Goal: Transaction & Acquisition: Purchase product/service

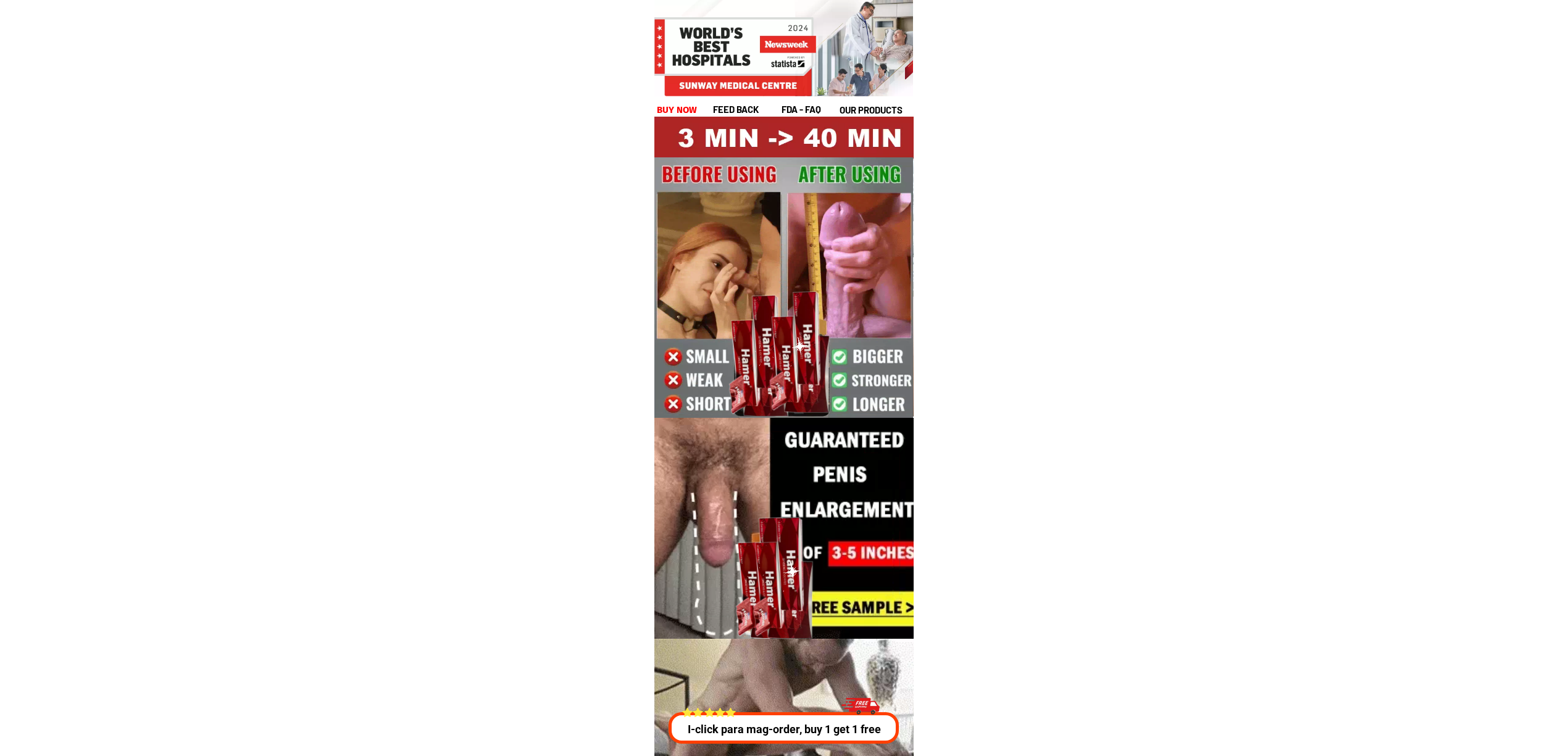
click at [772, 728] on p "I-click para mag-order, buy 1 get 1 free" at bounding box center [786, 730] width 236 height 17
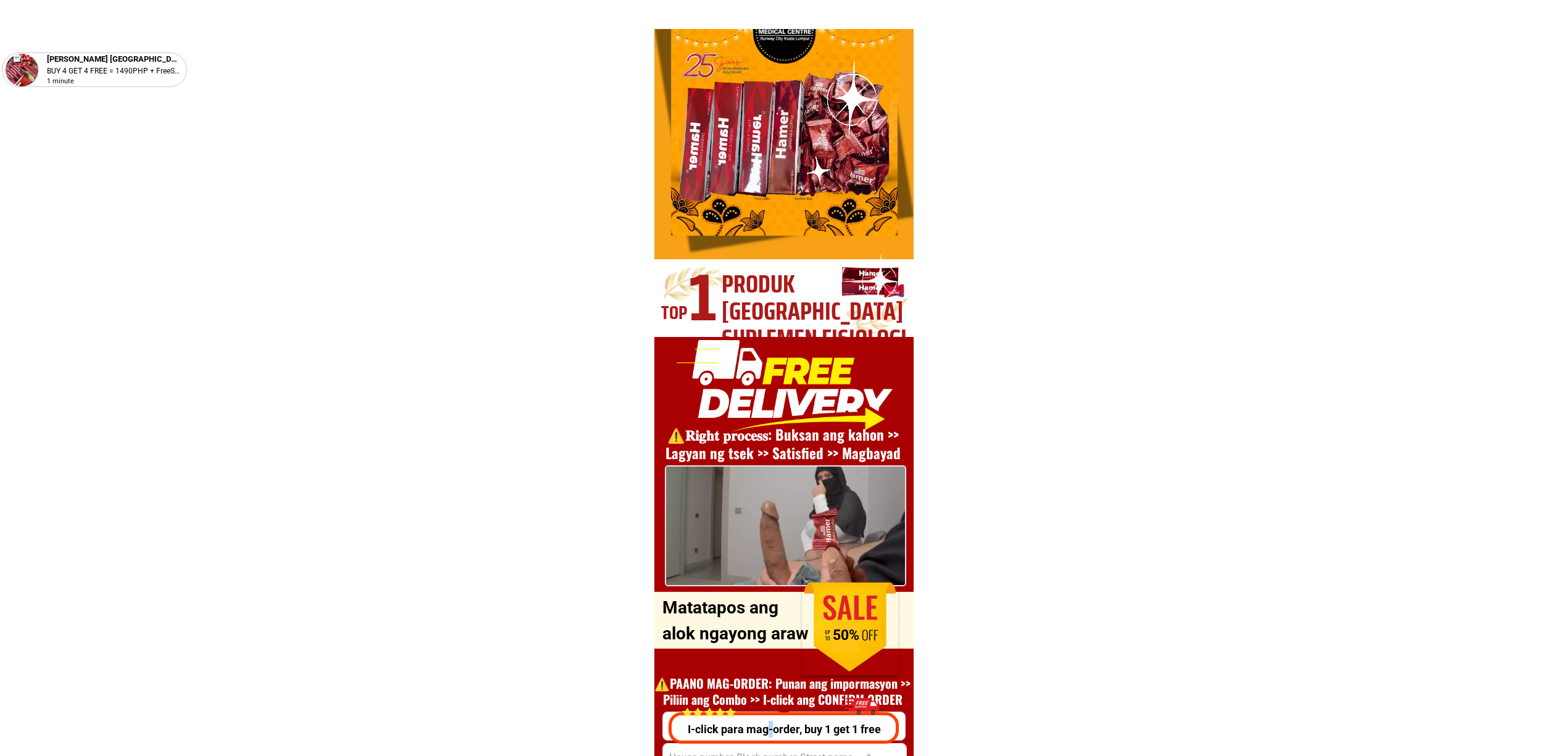
scroll to position [4449, 0]
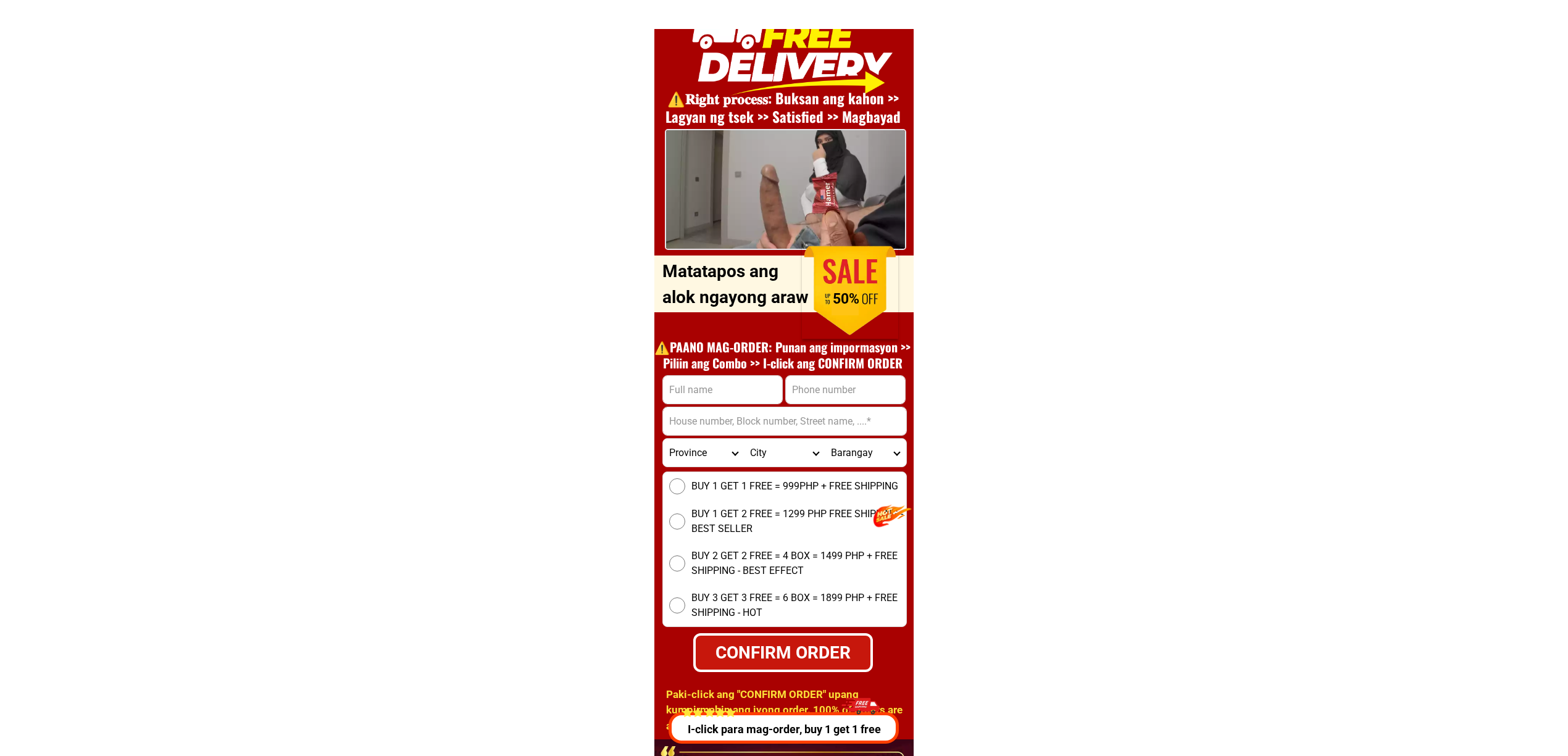
click at [712, 371] on div "⚠️️𝐑𝐢𝐠𝐡𝐭 𝐩𝐫𝐨𝐜𝐞𝐬𝐬: Buksan ang kahon >> Lagyan ng tsek >> Satisfied >> Magbayad O…" at bounding box center [784, 370] width 259 height 739
click at [768, 389] on input "Input full_name" at bounding box center [723, 390] width 119 height 28
paste input "Mohaimen Malik Arumpac"
type input "Mohaimen Malik Arumpac"
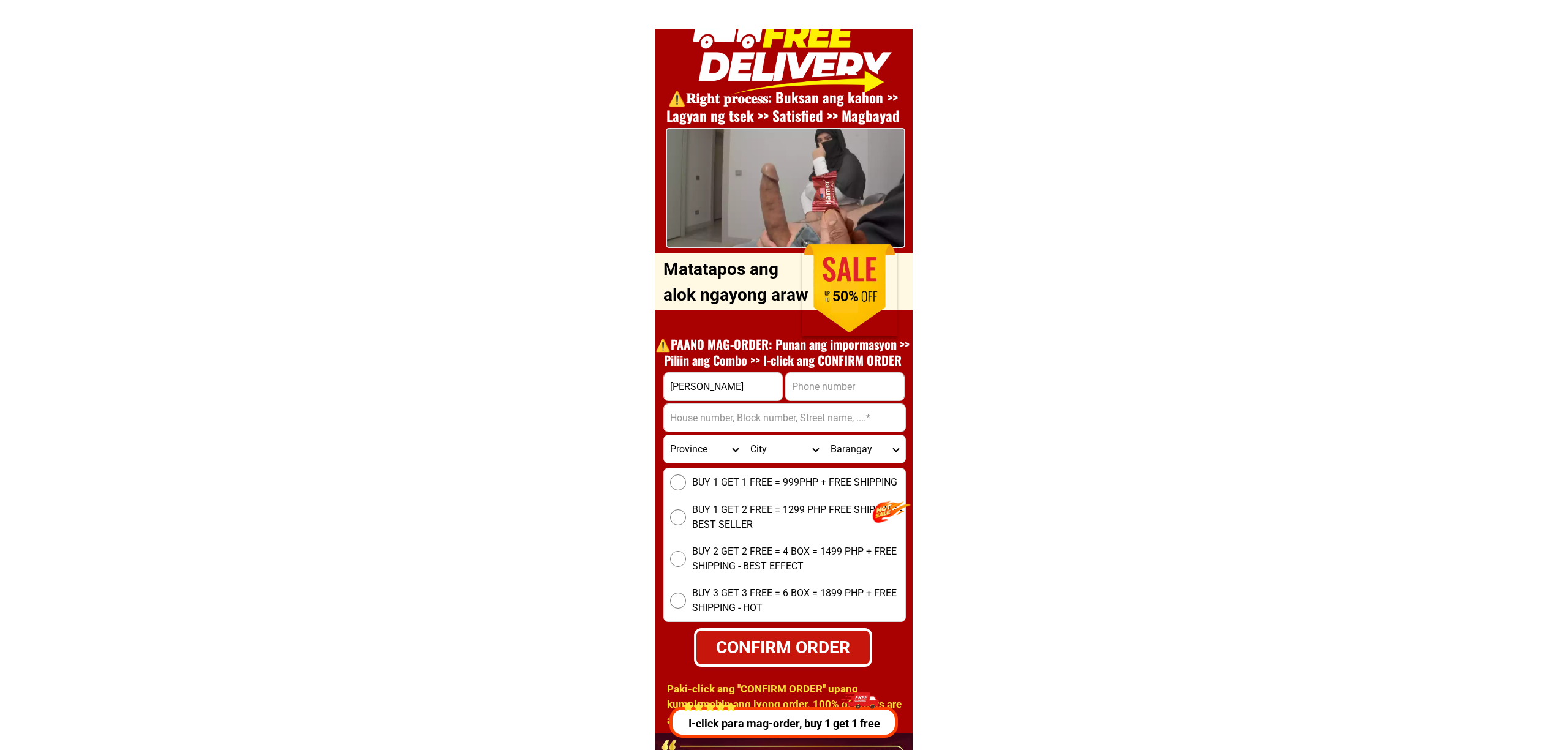
scroll to position [0, 0]
click at [789, 395] on input "Input phone_number" at bounding box center [839, 387] width 118 height 27
paste input "09104155663"
type input "09104155663"
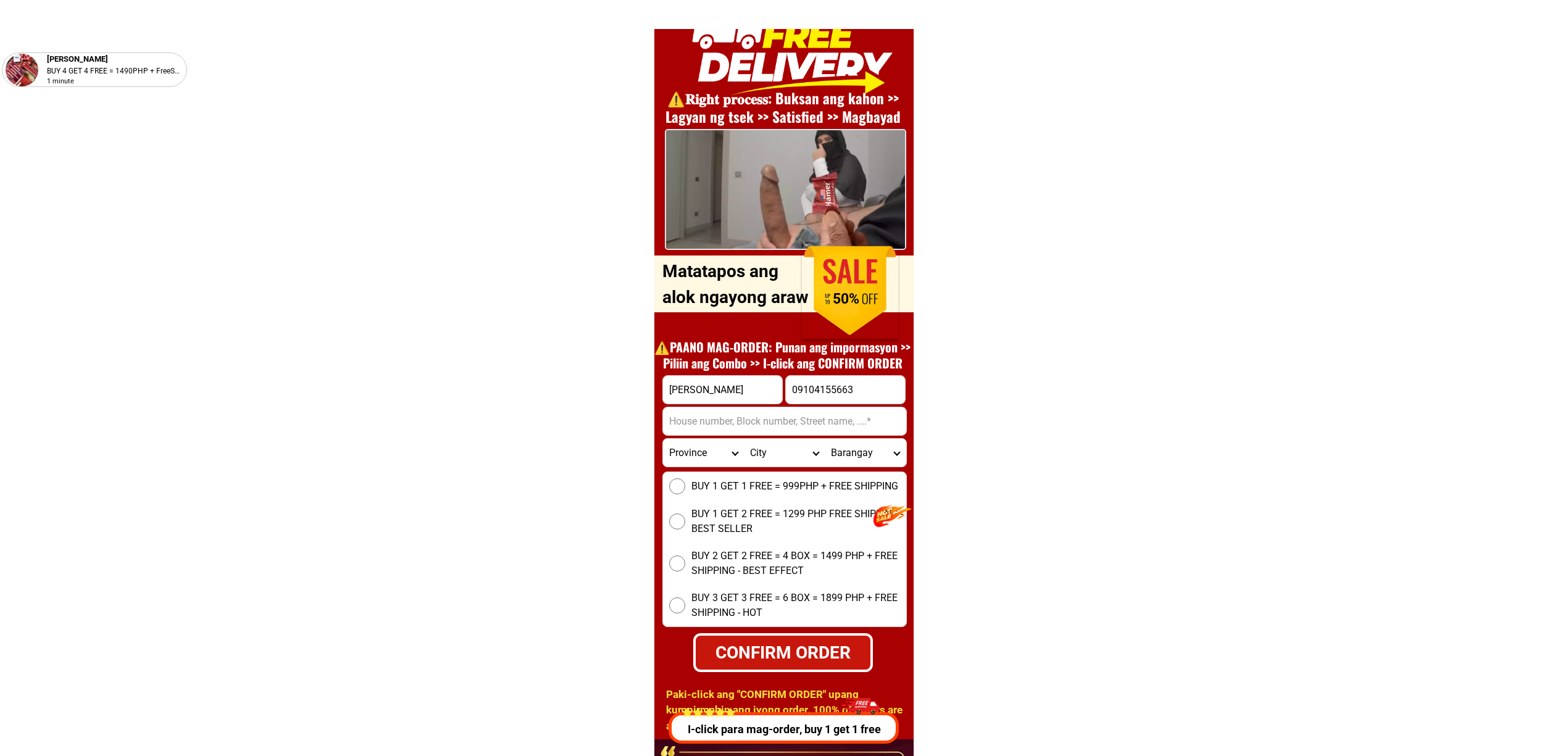
click at [730, 411] on input "Input address" at bounding box center [784, 421] width 243 height 28
paste input "Telrra vista Guard House , Cavite-rosario, Cavite"
type input "Telrra vista Guard House , Cavite-rosario, Cavite"
click at [782, 480] on span "BUY 1 GET 1 FREE = 999PHP + FREE SHIPPING" at bounding box center [795, 486] width 206 height 15
click at [685, 480] on input "BUY 1 GET 1 FREE = 999PHP + FREE SHIPPING" at bounding box center [677, 486] width 16 height 16
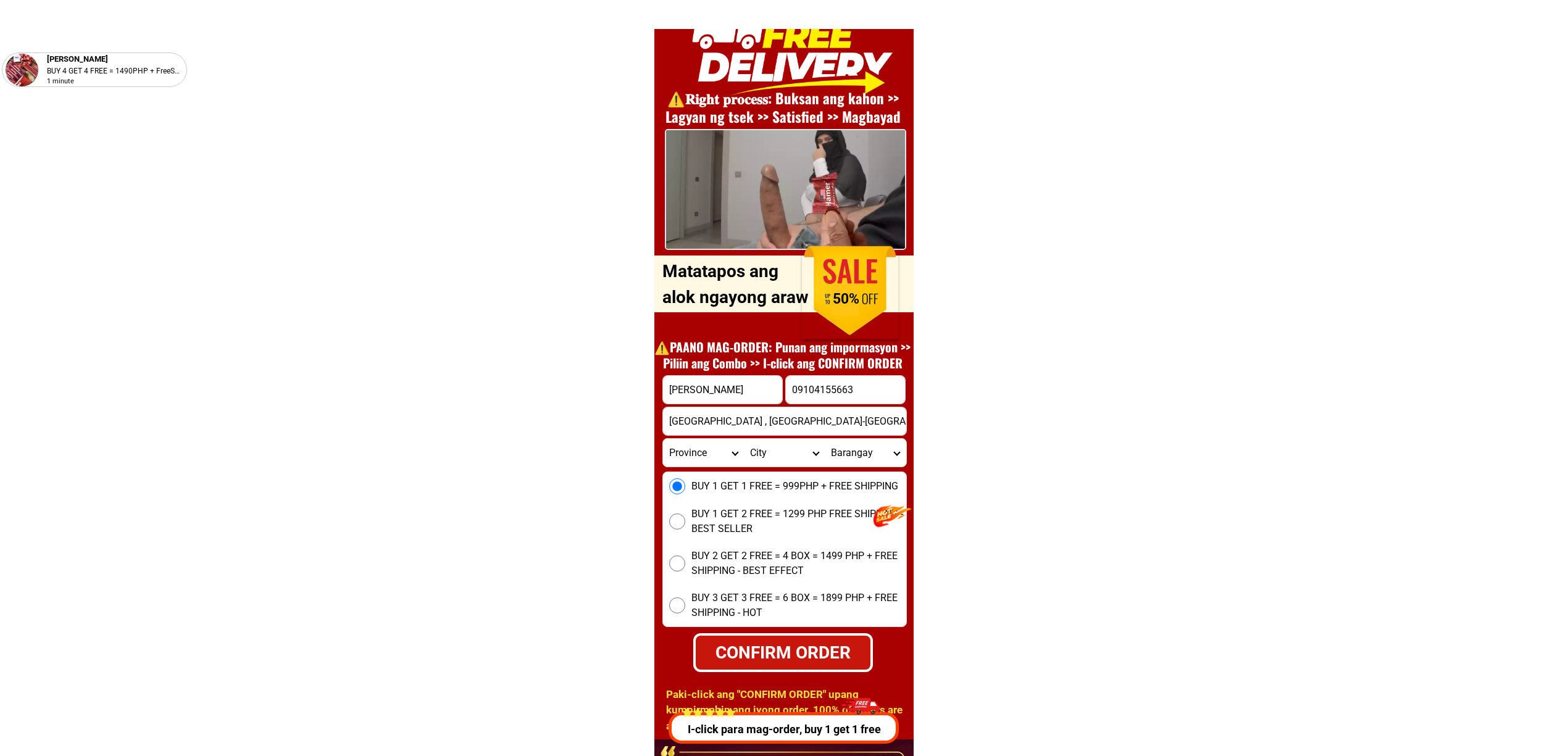
click at [761, 642] on div "CONFIRM ORDER" at bounding box center [783, 652] width 175 height 26
radio input "true"
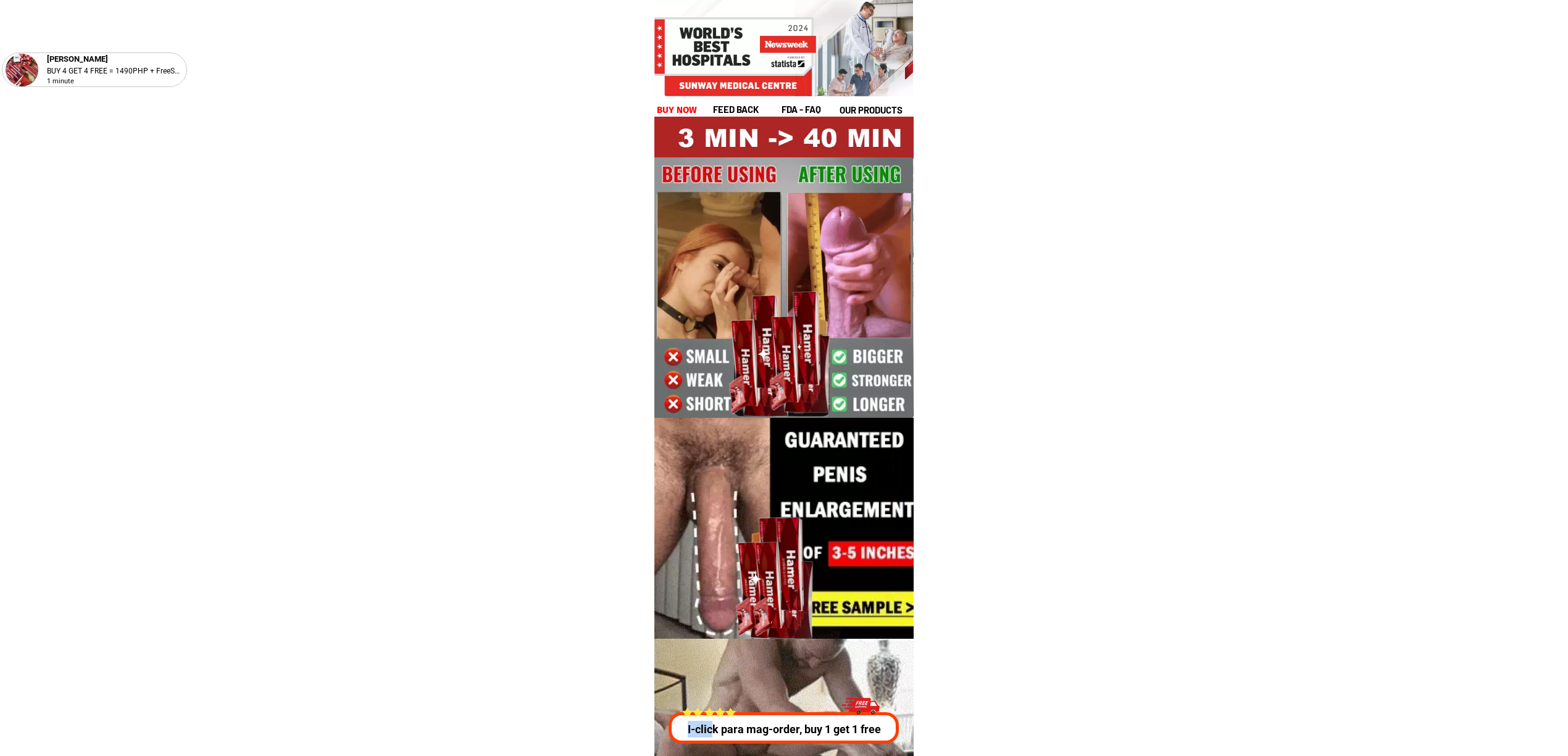
click at [715, 722] on p "I-click para mag-order, buy 1 get 1 free" at bounding box center [781, 730] width 235 height 17
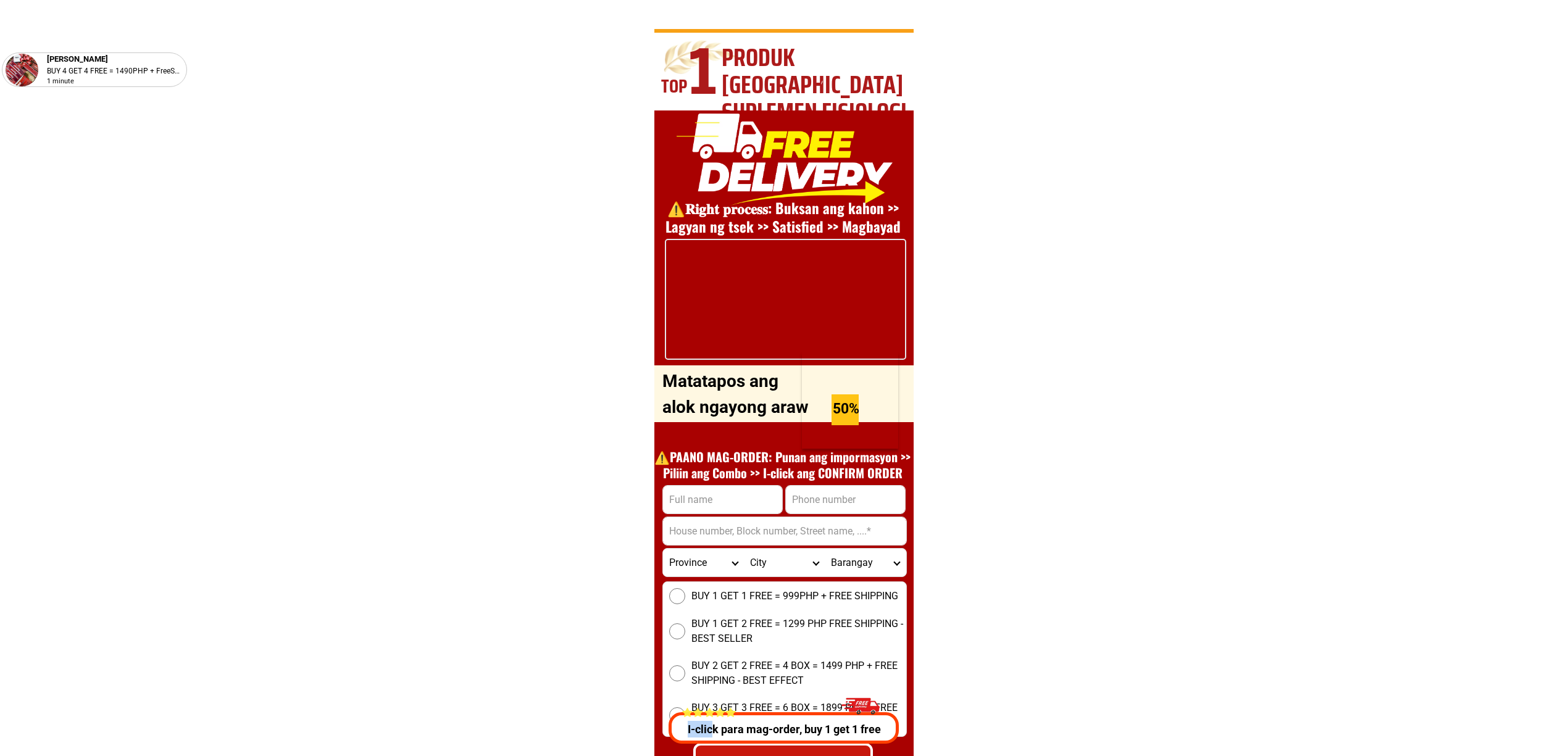
scroll to position [4449, 0]
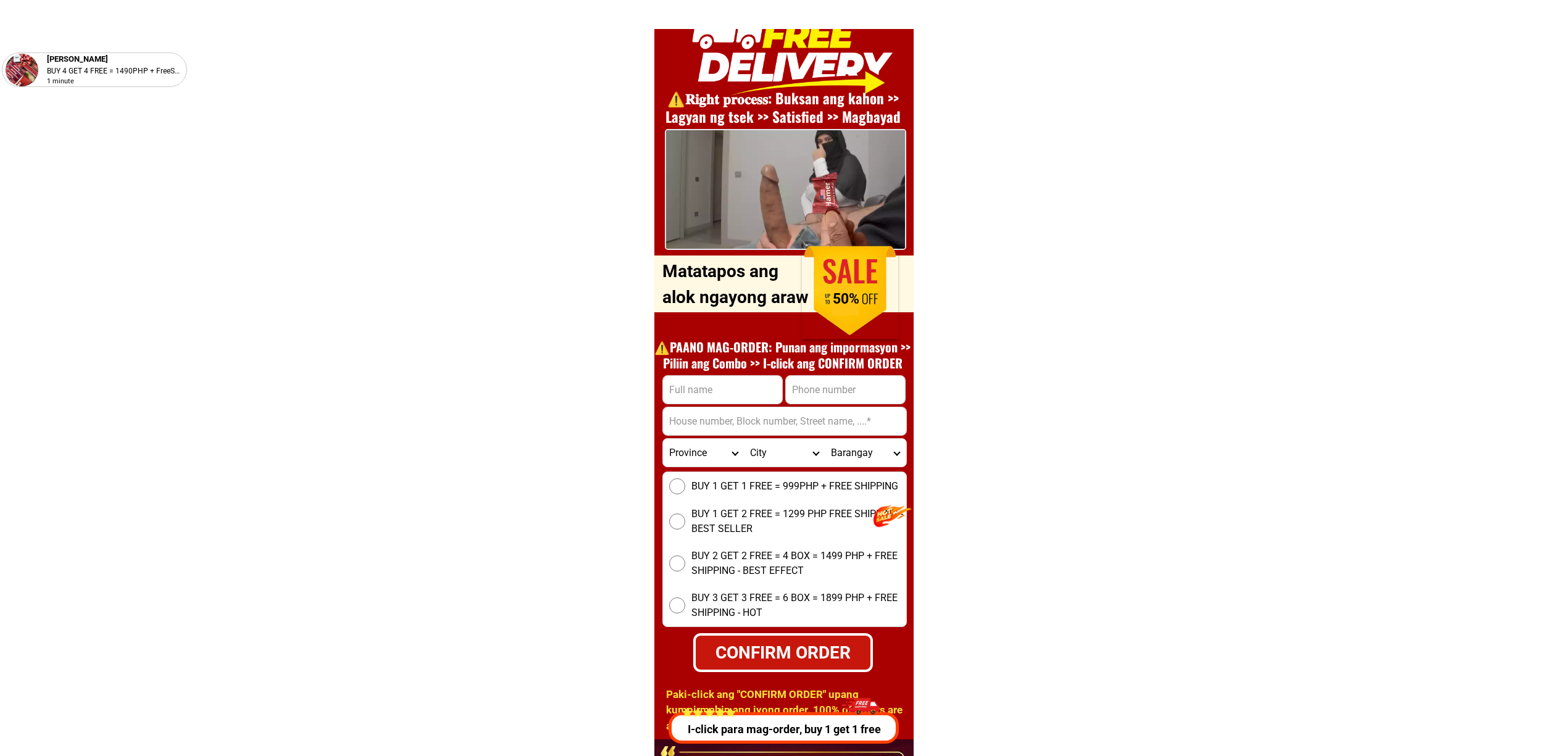
click at [722, 381] on input "Input full_name" at bounding box center [723, 390] width 119 height 28
paste input "joevels dasalan"
type input "joevels dasalan"
click at [820, 376] on input "Input phone_number" at bounding box center [845, 390] width 119 height 28
paste input "09951683154"
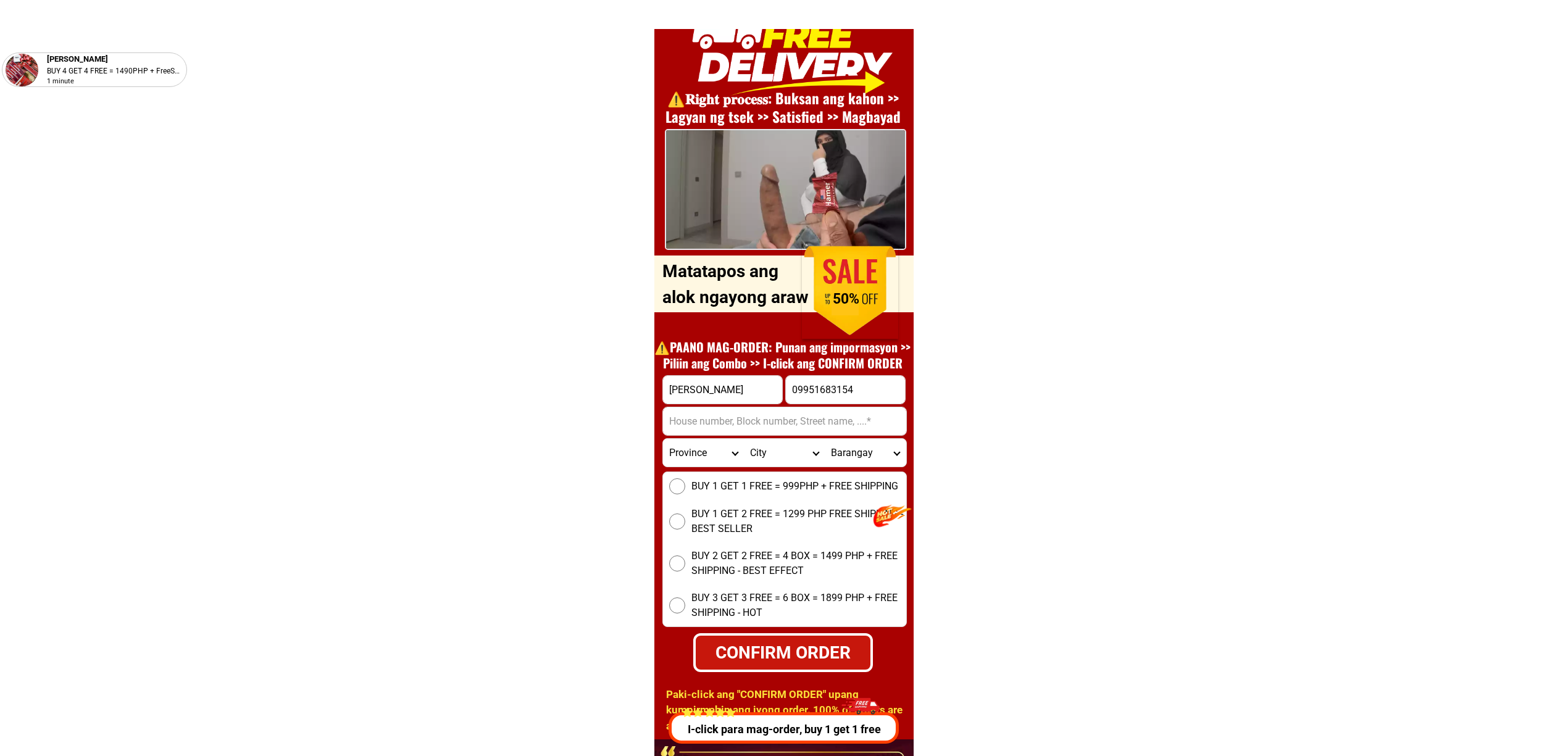
type input "09951683154"
click at [716, 435] on form "joevels dasalan 09951683154 CONFIRM ORDER Province Abra Agusan-del-norte Agusan…" at bounding box center [784, 524] width 245 height 297
click at [701, 425] on input "Input address" at bounding box center [784, 421] width 243 height 28
paste input "minalwang purok 3 campo , Maragondon, Cavite"
type input "minalwang purok 3 campo , Maragondon, Cavite"
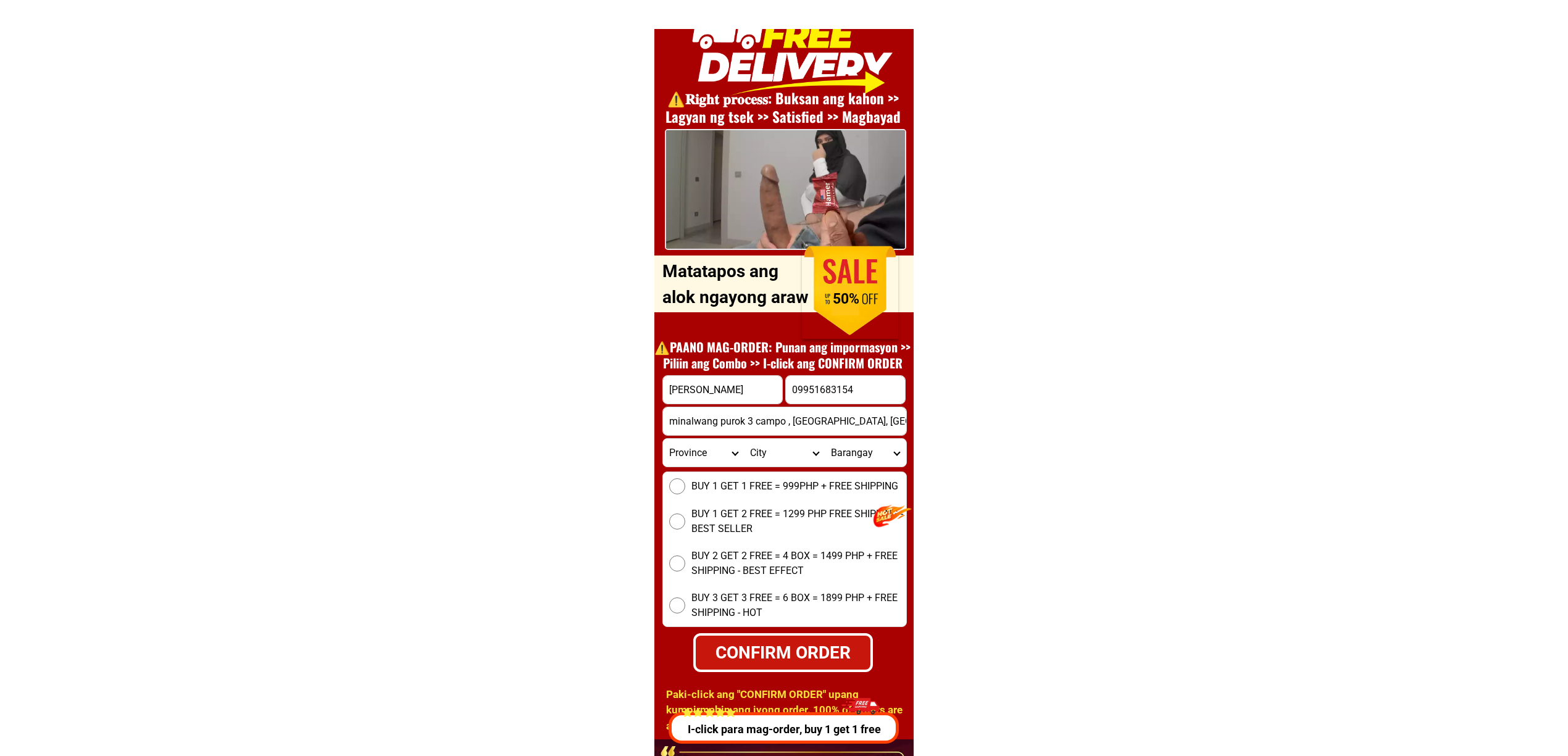
drag, startPoint x: 704, startPoint y: 490, endPoint x: 715, endPoint y: 526, distance: 37.6
click at [704, 490] on span "BUY 1 GET 1 FREE = 999PHP + FREE SHIPPING" at bounding box center [795, 486] width 206 height 15
click at [685, 490] on input "BUY 1 GET 1 FREE = 999PHP + FREE SHIPPING" at bounding box center [677, 486] width 16 height 16
drag, startPoint x: 756, startPoint y: 653, endPoint x: 829, endPoint y: 621, distance: 79.7
click at [759, 653] on div "CONFIRM ORDER" at bounding box center [782, 652] width 175 height 26
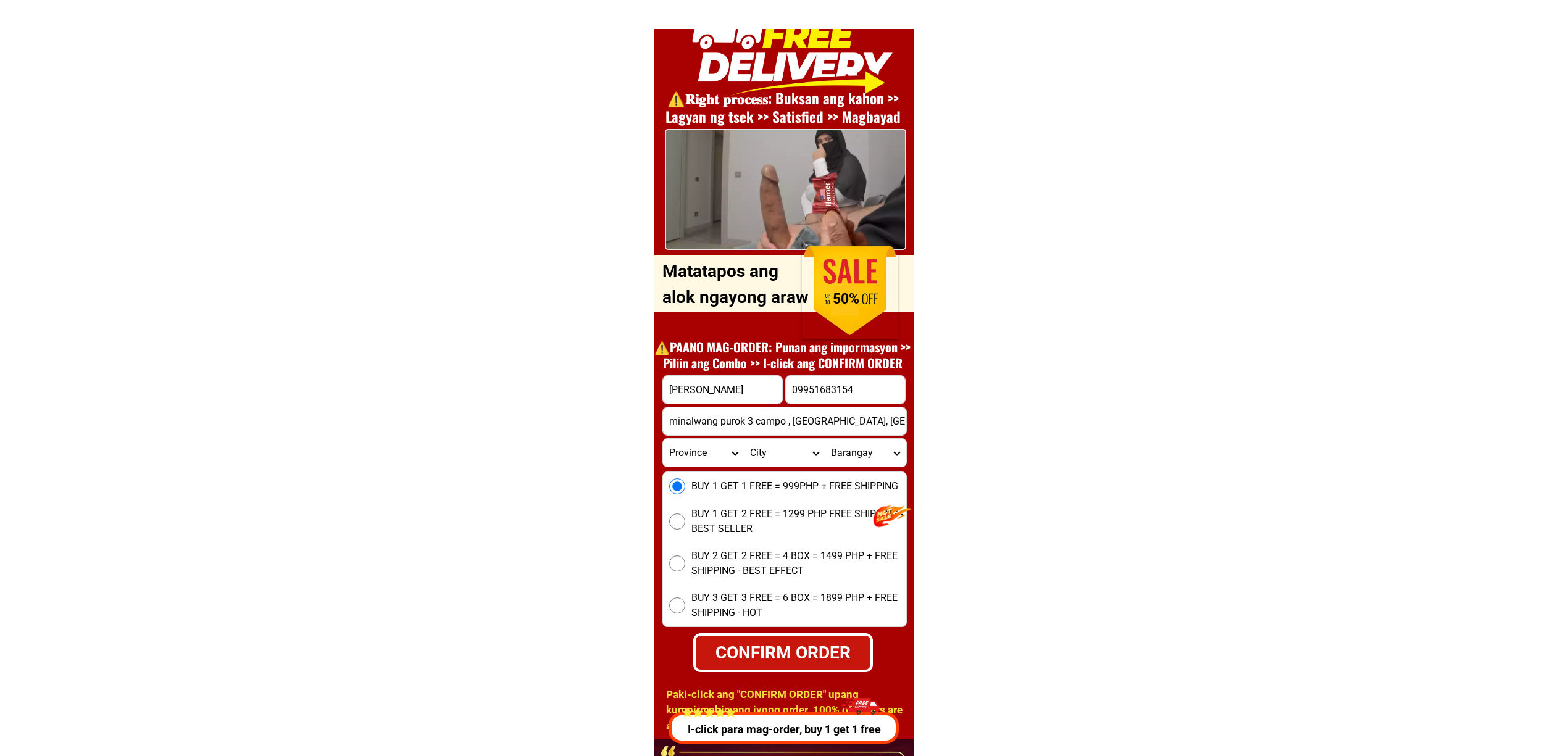
radio input "true"
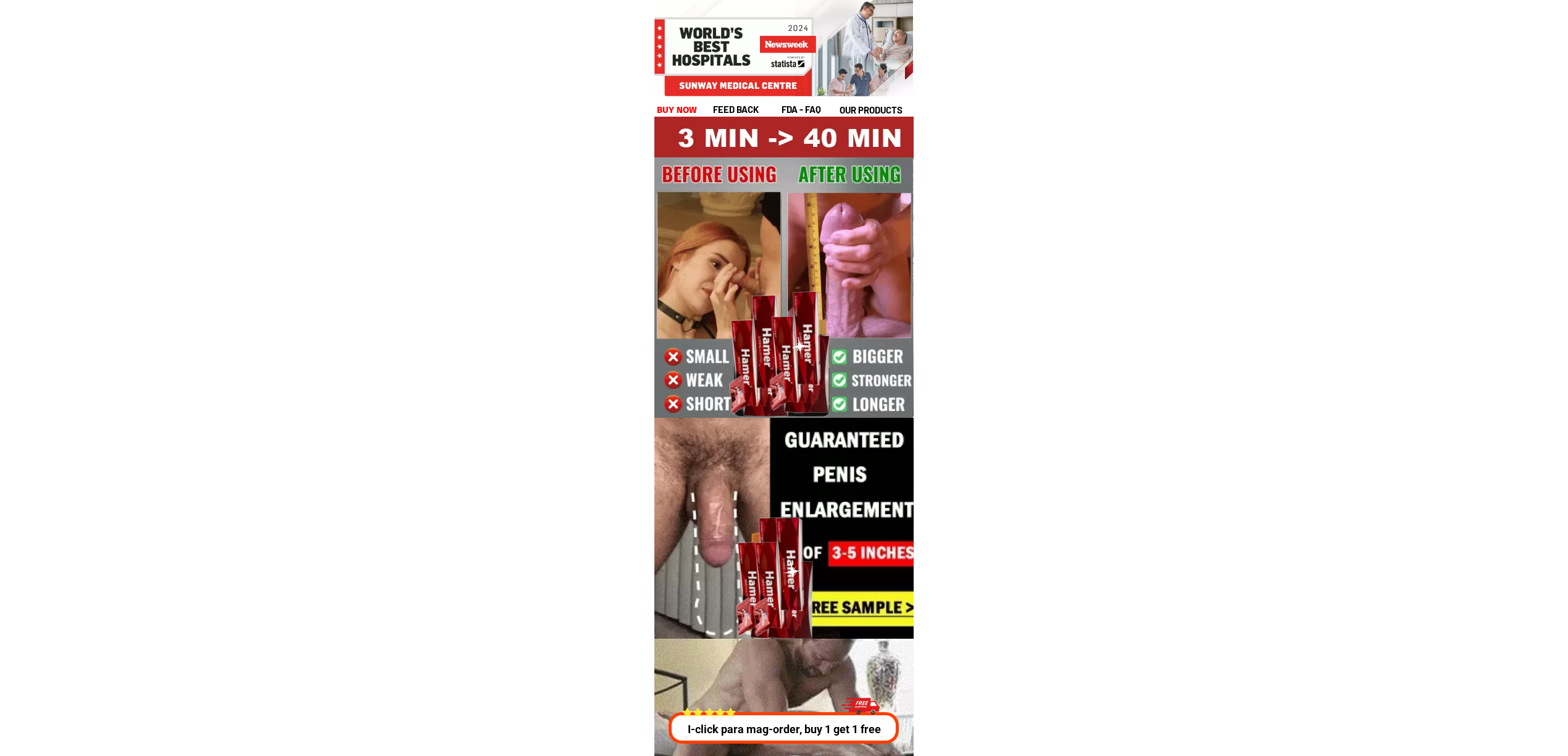
click at [772, 737] on p "I-click para mag-order, buy 1 get 1 free" at bounding box center [781, 730] width 235 height 17
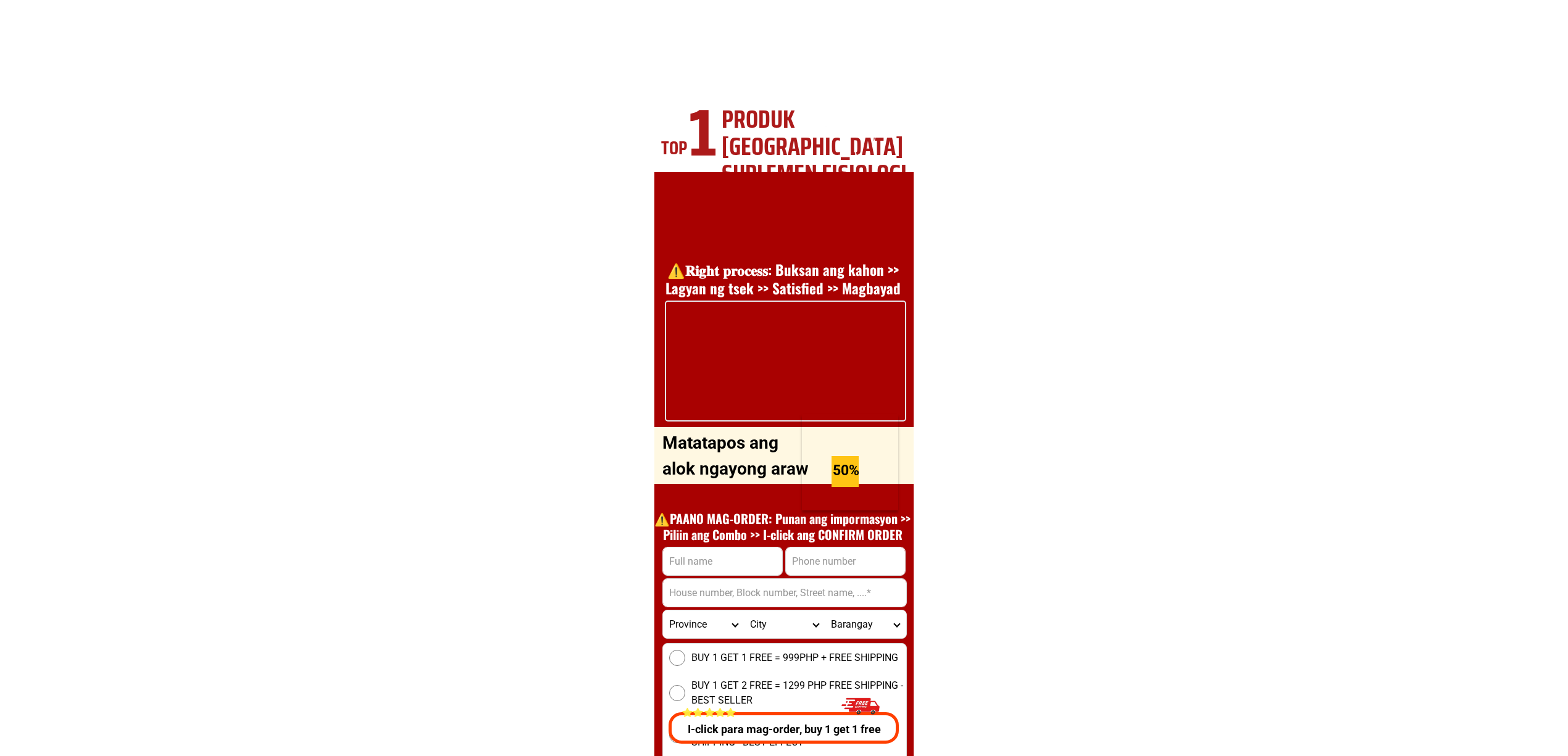
scroll to position [4449, 0]
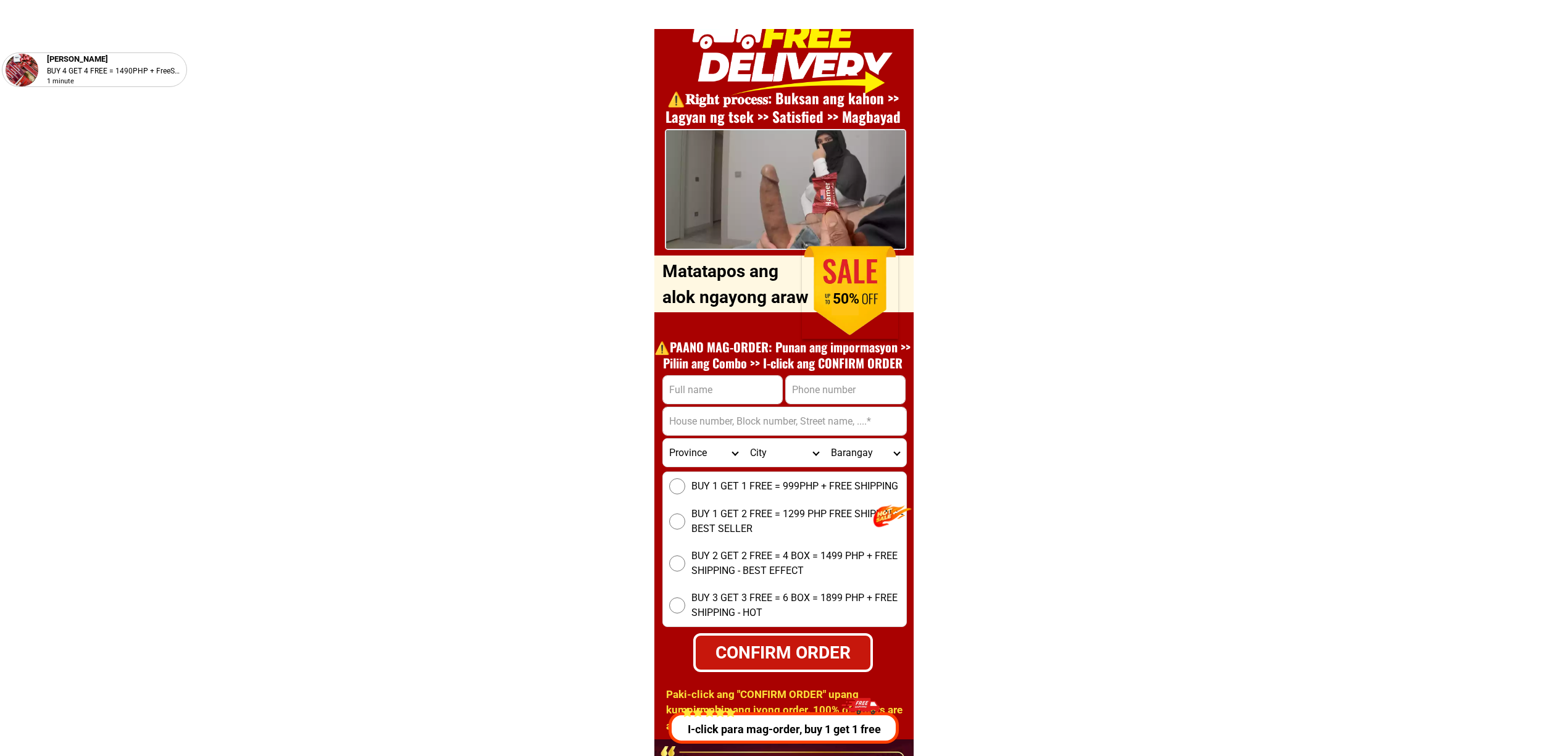
click at [752, 394] on input "Input full_name" at bounding box center [723, 390] width 119 height 28
paste input "Rolly Gonzales"
type input "Rolly Gonzales"
drag, startPoint x: 822, startPoint y: 396, endPoint x: 813, endPoint y: 401, distance: 10.3
click at [822, 396] on input "Input phone_number" at bounding box center [845, 390] width 119 height 28
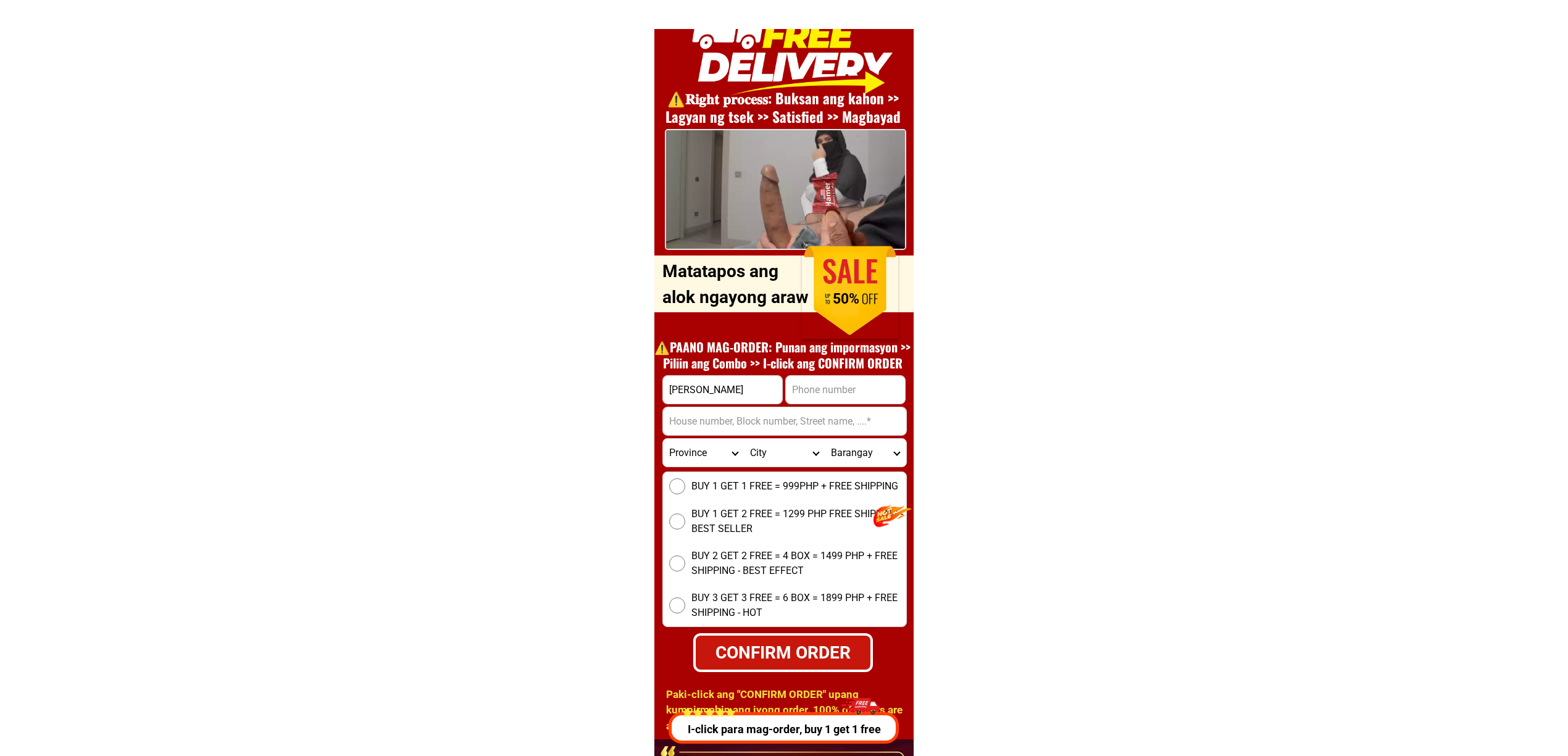
paste input "09992248273"
type input "09992248273"
drag, startPoint x: 705, startPoint y: 416, endPoint x: 712, endPoint y: 416, distance: 7.0
click at [705, 416] on input "Input address" at bounding box center [784, 421] width 243 height 28
paste input "Reg gasoline station barangay baculong victoria tarlac, Tarlac"
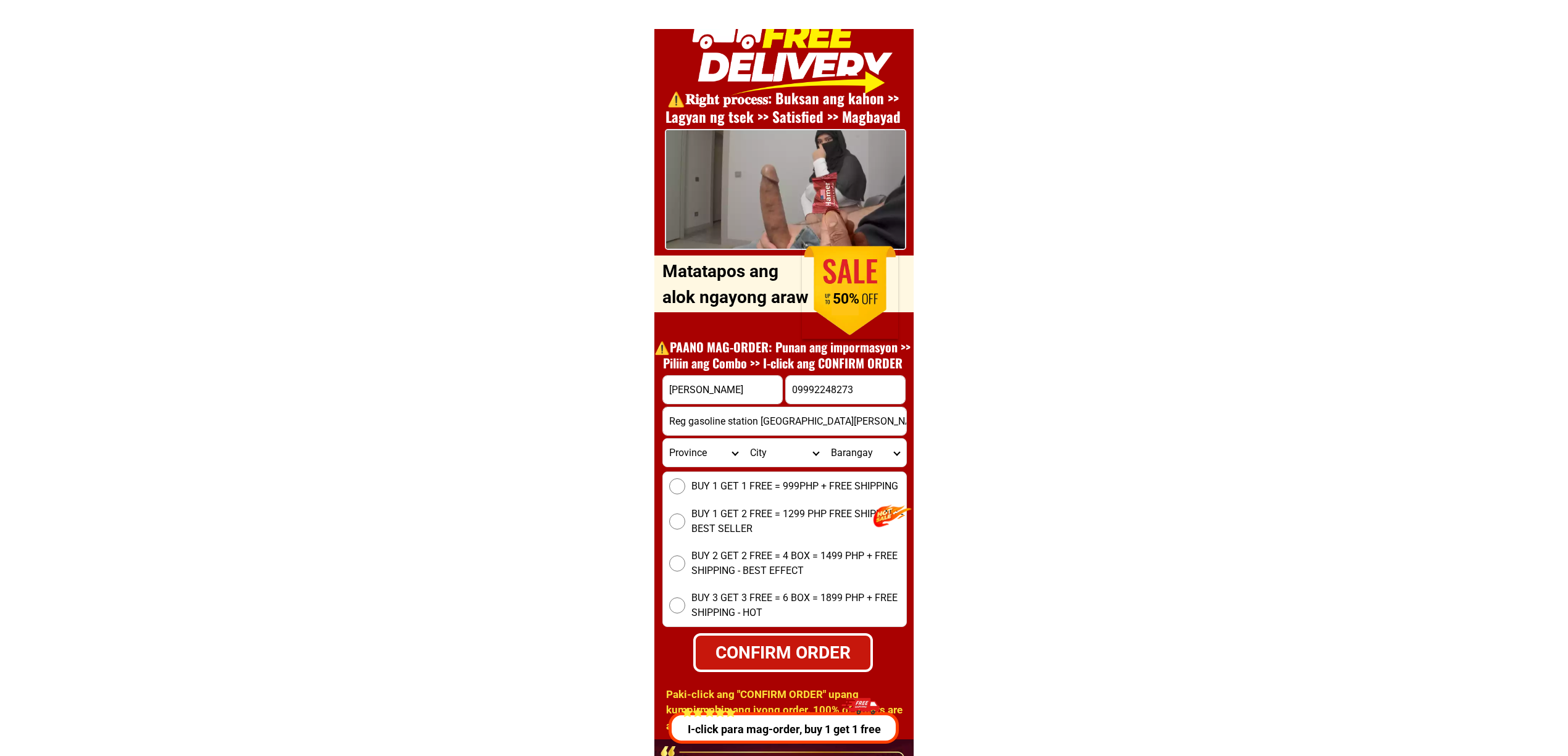
scroll to position [0, 31]
type input "Reg gasoline station barangay baculong victoria tarlac, Tarlac"
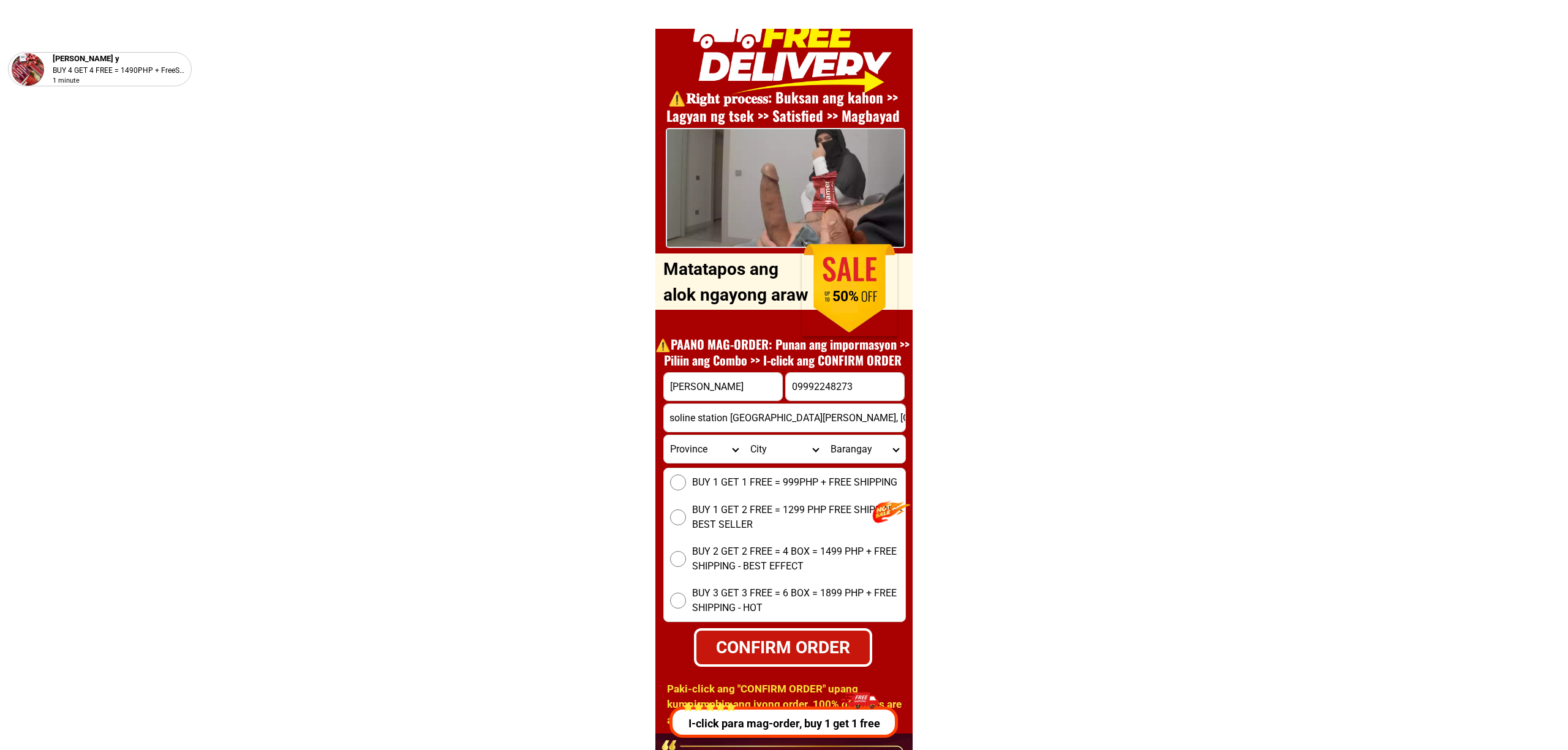
scroll to position [0, 0]
click at [740, 507] on span "BUY 1 GET 2 FREE = 1299 PHP FREE SHIPPING - BEST SELLER" at bounding box center [793, 517] width 213 height 30
click at [680, 509] on input "BUY 1 GET 2 FREE = 1299 PHP FREE SHIPPING - BEST SELLER" at bounding box center [672, 517] width 16 height 16
click at [758, 643] on div "CONFIRM ORDER" at bounding box center [776, 647] width 174 height 25
radio input "true"
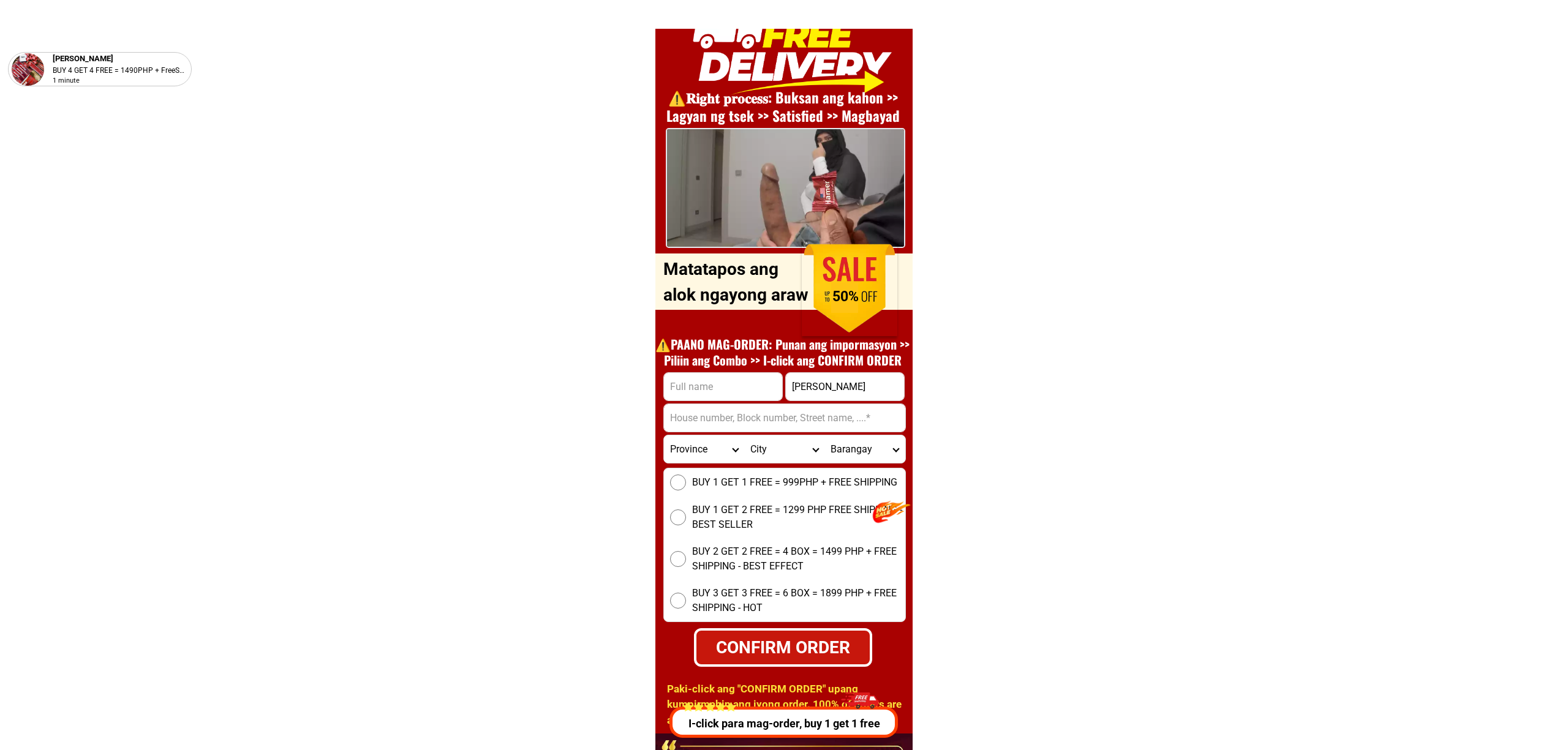
scroll to position [4413, 0]
click at [700, 378] on input "Input full_name" at bounding box center [717, 387] width 118 height 27
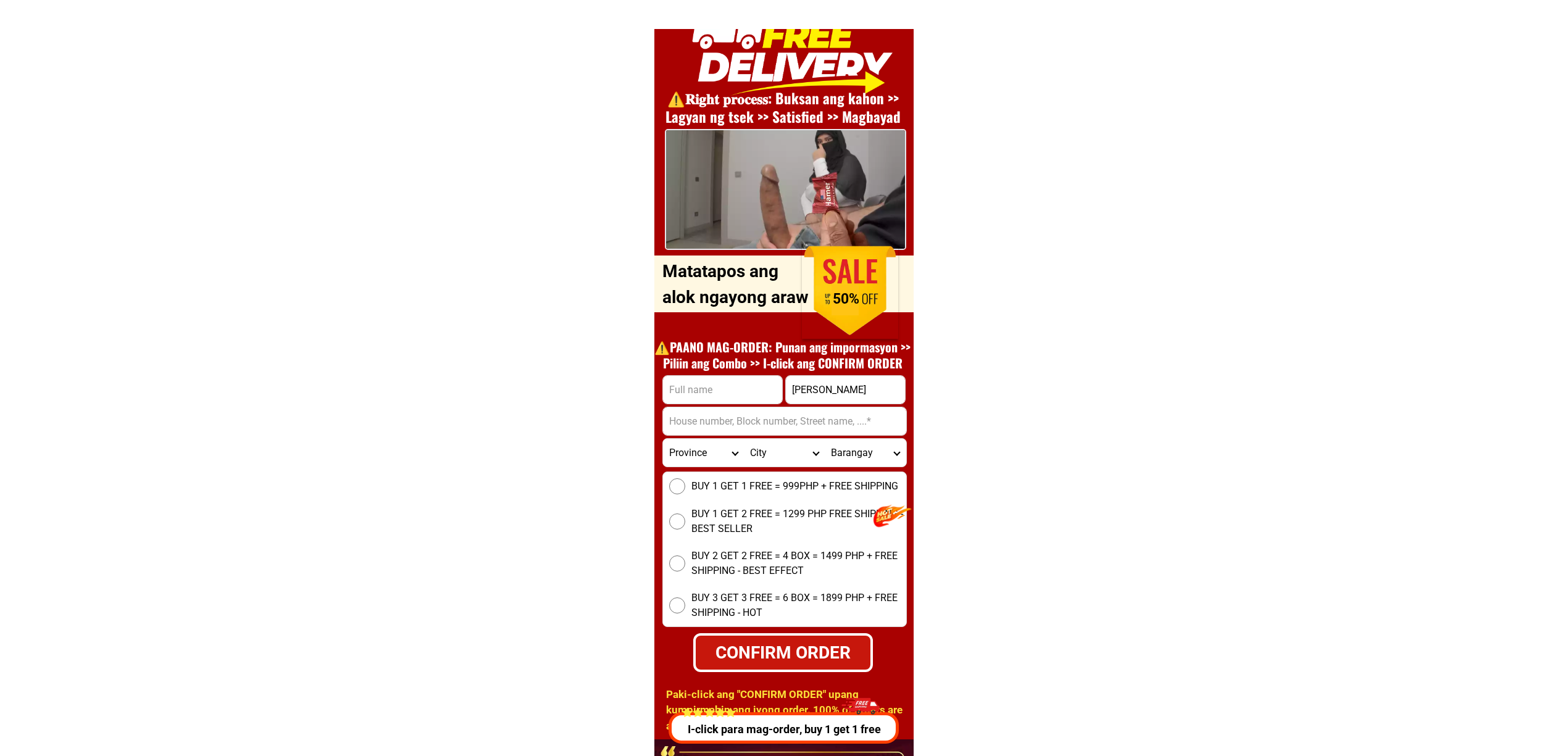
paste input "[PERSON_NAME]"
type input "[PERSON_NAME]"
click at [847, 380] on input "[PERSON_NAME]" at bounding box center [845, 390] width 119 height 28
paste input "09756114039"
type input "09756114039"
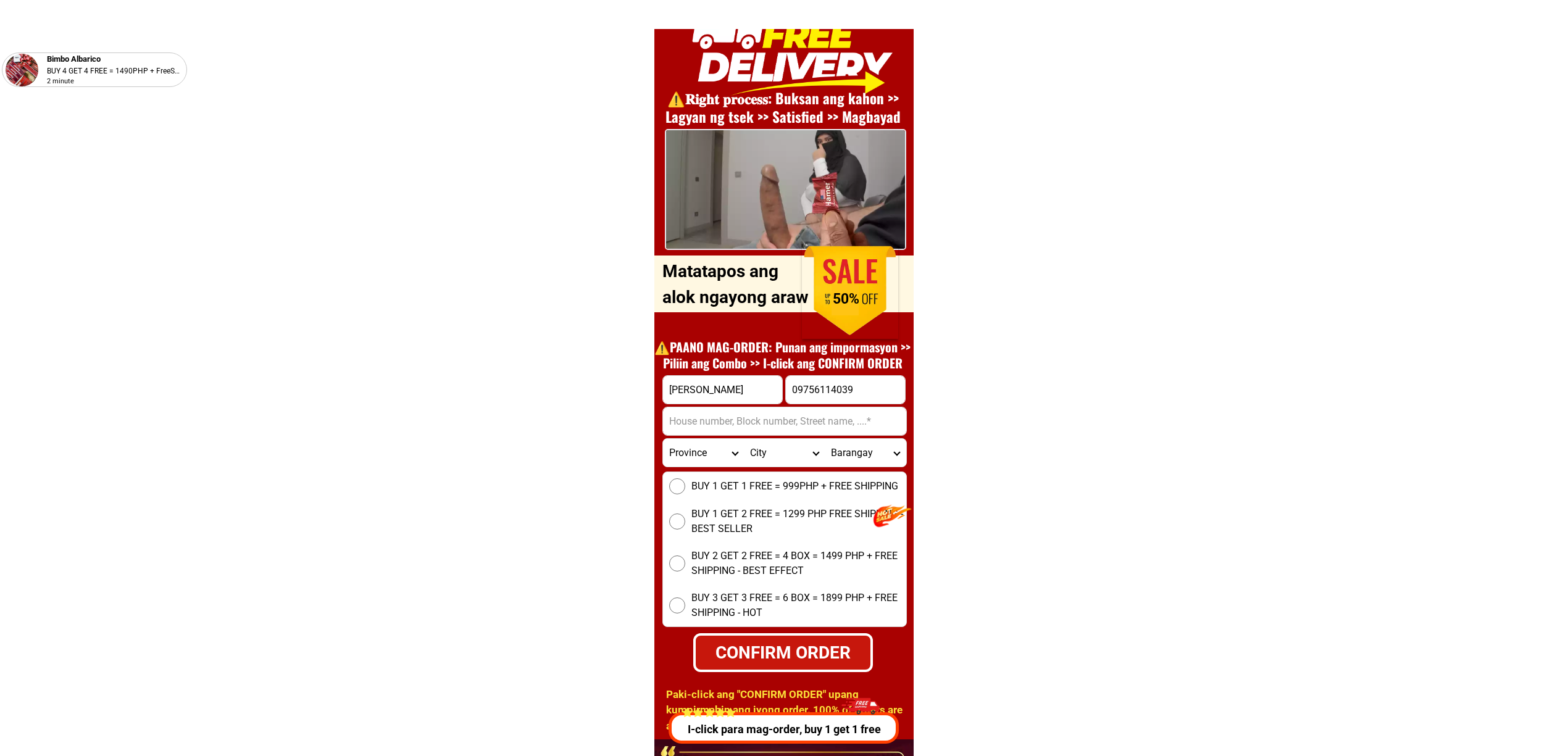
click at [719, 423] on input "Input address" at bounding box center [784, 421] width 243 height 28
paste input "[PERSON_NAME], [GEOGRAPHIC_DATA]"
type input "[PERSON_NAME], [GEOGRAPHIC_DATA]"
click at [711, 485] on span "BUY 1 GET 1 FREE = 999PHP + FREE SHIPPING" at bounding box center [795, 486] width 206 height 15
click at [685, 485] on input "BUY 1 GET 1 FREE = 999PHP + FREE SHIPPING" at bounding box center [677, 486] width 16 height 16
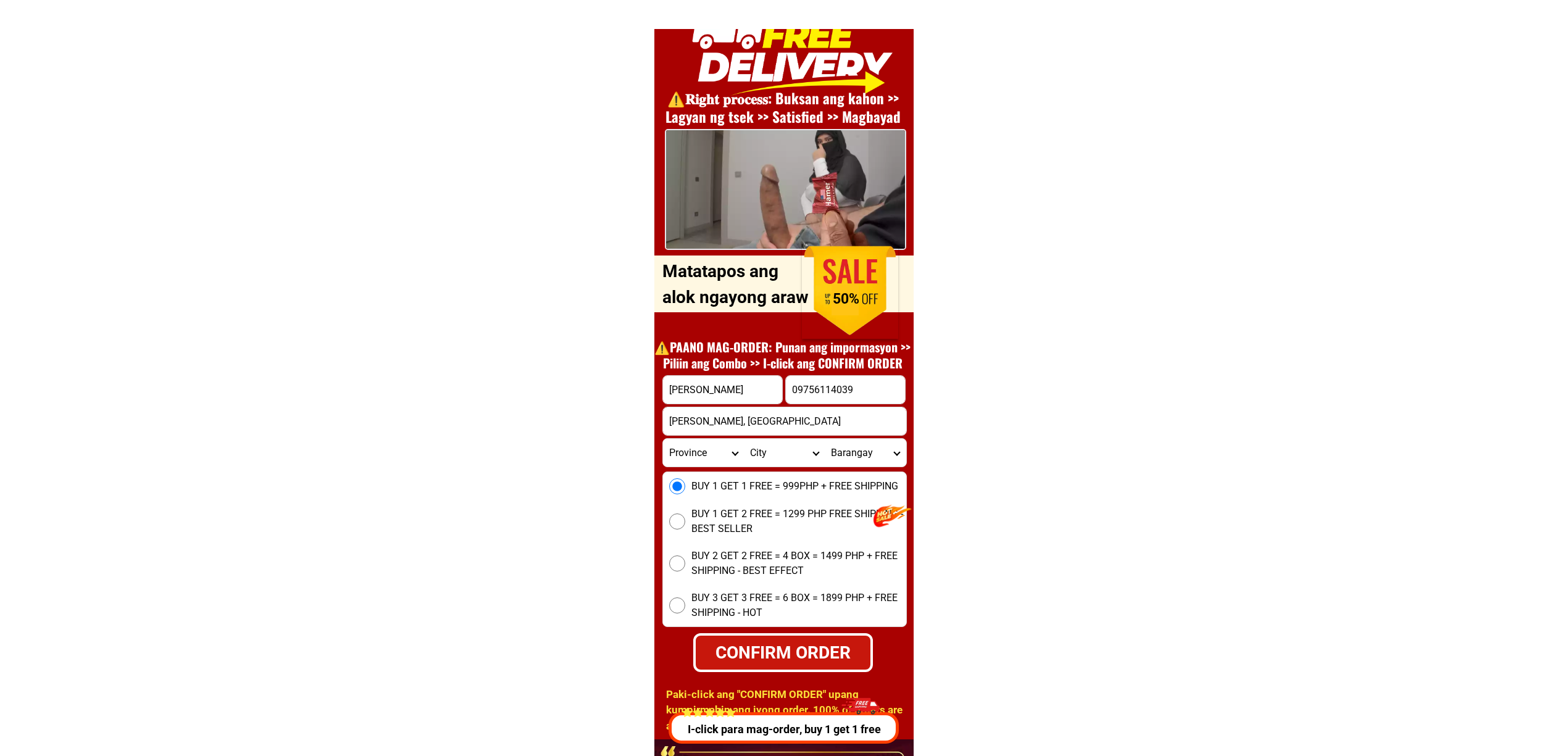
click at [752, 643] on div "CONFIRM ORDER" at bounding box center [782, 653] width 177 height 26
radio input "true"
